Goal: Find specific fact: Find specific fact

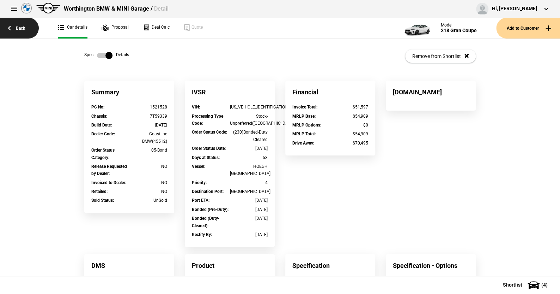
click at [18, 26] on link "Back" at bounding box center [19, 28] width 39 height 21
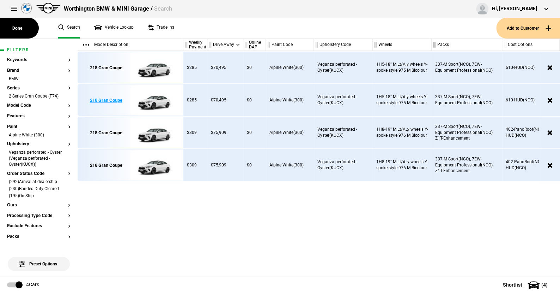
click at [156, 101] on img at bounding box center [155, 100] width 49 height 32
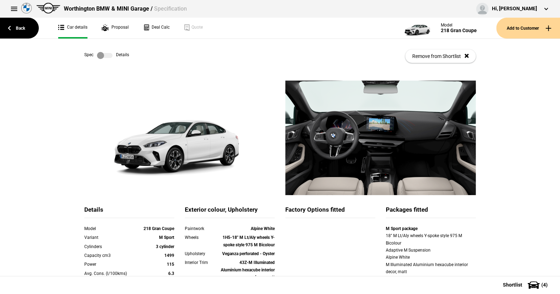
click at [107, 56] on label at bounding box center [105, 55] width 16 height 7
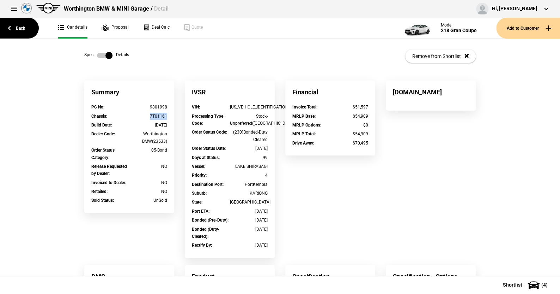
drag, startPoint x: 166, startPoint y: 116, endPoint x: 146, endPoint y: 116, distance: 19.8
click at [146, 116] on div "Chassis : 7T01161" at bounding box center [129, 117] width 86 height 9
copy div "7T01161"
click at [22, 26] on link "Back" at bounding box center [19, 28] width 39 height 21
